Goal: Transaction & Acquisition: Purchase product/service

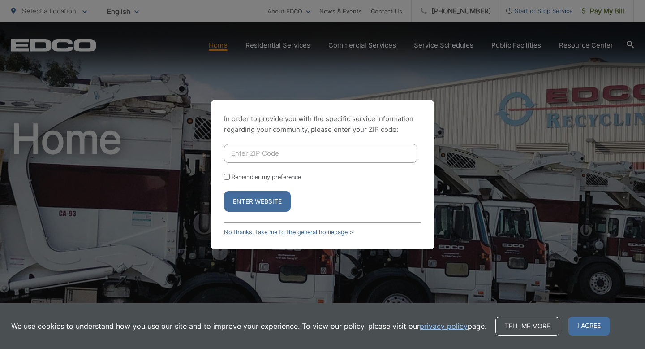
click at [287, 156] on input "Enter ZIP Code" at bounding box center [321, 153] width 194 height 19
type input "92019"
click at [258, 171] on form "92019 Remember my preference Enter Website" at bounding box center [322, 178] width 197 height 68
click at [230, 174] on div "Remember my preference" at bounding box center [322, 176] width 197 height 7
click at [223, 169] on div "In order to provide you with the specific service information regarding your co…" at bounding box center [323, 174] width 224 height 149
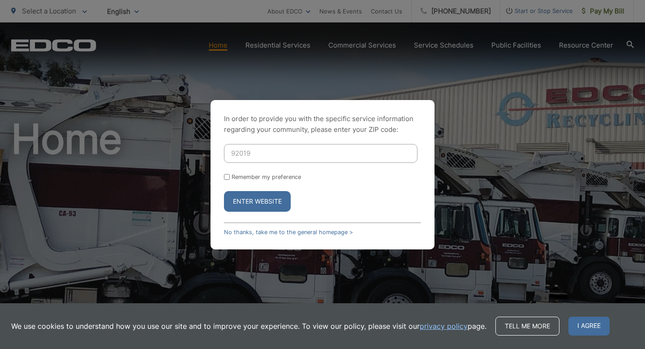
click at [224, 172] on form "92019 Remember my preference Enter Website" at bounding box center [322, 178] width 197 height 68
click at [225, 174] on input "Remember my preference" at bounding box center [227, 177] width 6 height 6
checkbox input "true"
click at [253, 199] on button "Enter Website" at bounding box center [257, 201] width 67 height 21
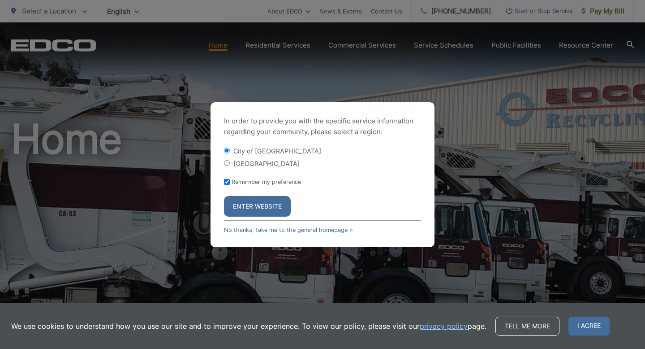
click at [252, 207] on button "Enter Website" at bounding box center [257, 206] width 67 height 21
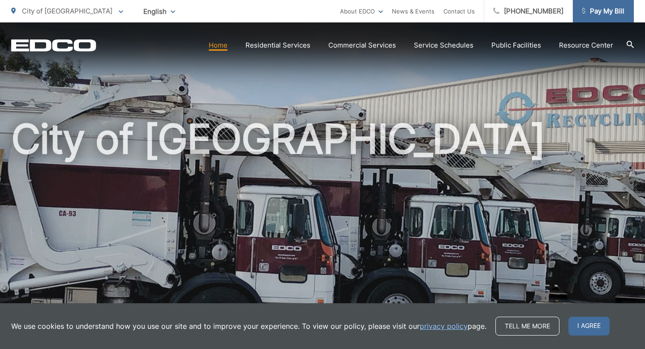
click at [608, 8] on span "Pay My Bill" at bounding box center [603, 11] width 43 height 11
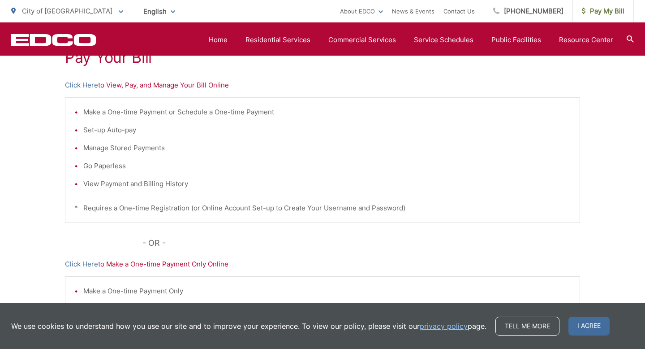
scroll to position [182, 0]
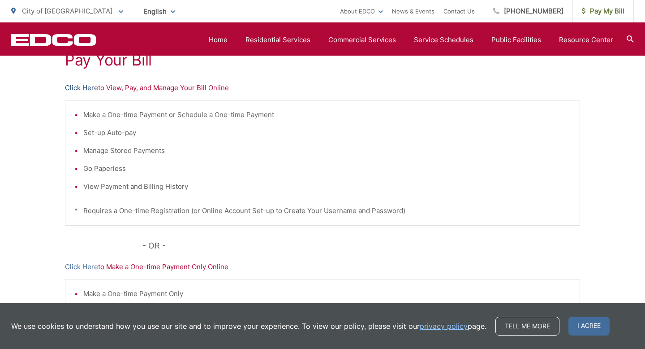
click at [82, 88] on link "Click Here" at bounding box center [81, 87] width 33 height 11
